Goal: Task Accomplishment & Management: Use online tool/utility

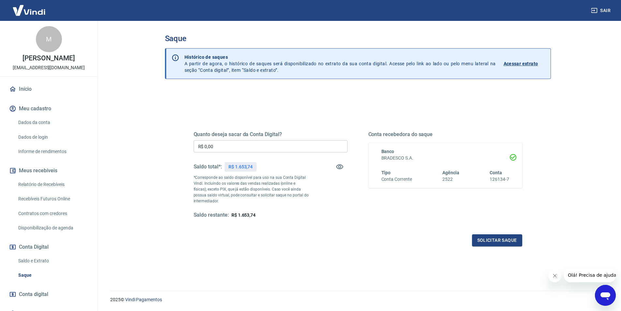
click at [227, 145] on input "R$ 0,00" at bounding box center [271, 146] width 154 height 12
type input "R$ 1.653,74"
click at [492, 241] on button "Solicitar saque" at bounding box center [497, 240] width 50 height 12
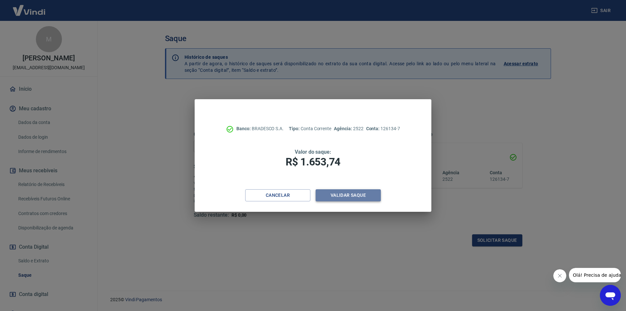
click at [352, 192] on button "Validar saque" at bounding box center [348, 195] width 65 height 12
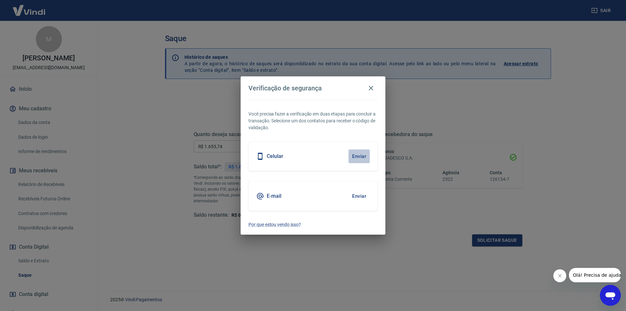
click at [358, 160] on button "Enviar" at bounding box center [359, 156] width 21 height 14
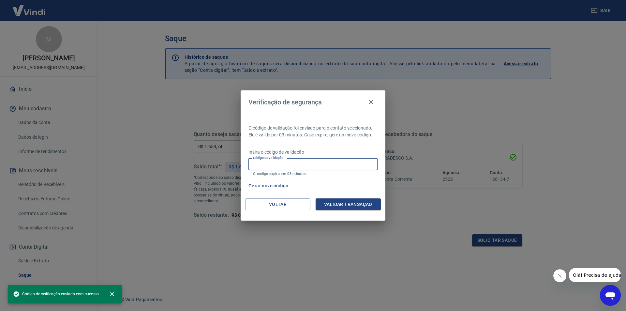
click at [336, 164] on input "Código de validação" at bounding box center [312, 164] width 129 height 12
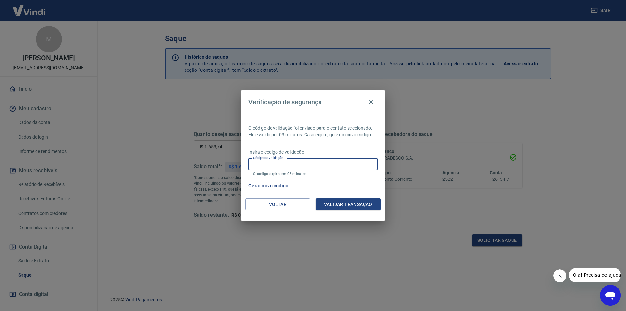
click at [283, 165] on input "Código de validação" at bounding box center [312, 164] width 129 height 12
click at [315, 168] on input "Código de validação" at bounding box center [312, 164] width 129 height 12
type input "847633"
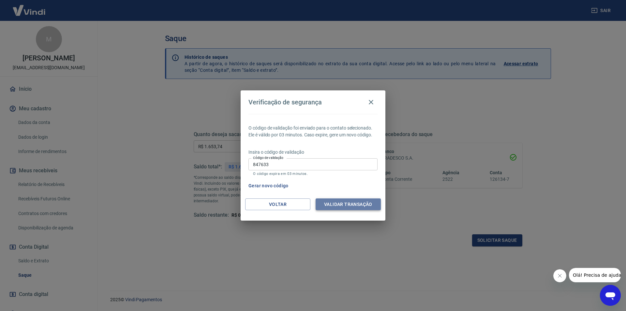
click at [347, 203] on button "Validar transação" at bounding box center [348, 204] width 65 height 12
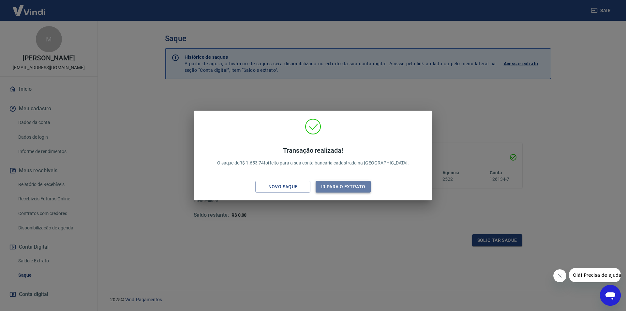
click at [349, 188] on button "Ir para o extrato" at bounding box center [343, 187] width 55 height 12
